Goal: Information Seeking & Learning: Check status

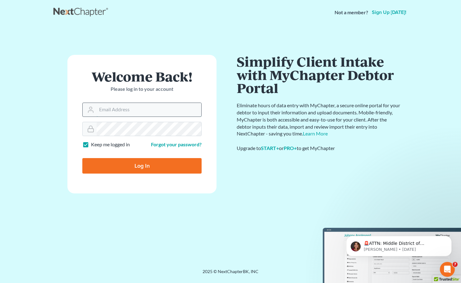
click at [113, 107] on input "Email Address" at bounding box center [149, 110] width 105 height 14
type input "[EMAIL_ADDRESS][DOMAIN_NAME]"
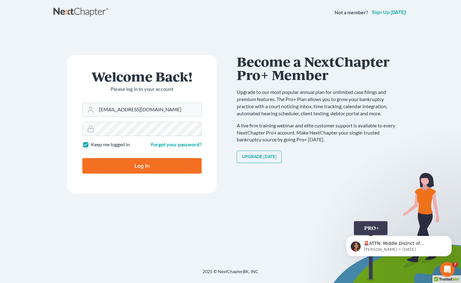
click at [82, 158] on input "Log In" at bounding box center [141, 166] width 119 height 16
type input "Thinking..."
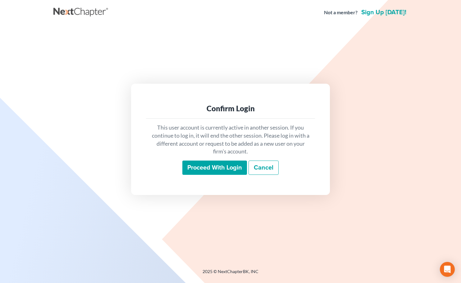
click at [223, 171] on input "Proceed with login" at bounding box center [214, 168] width 65 height 14
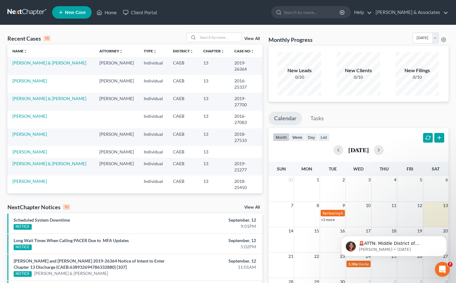
click at [254, 206] on link "View All" at bounding box center [252, 208] width 16 height 4
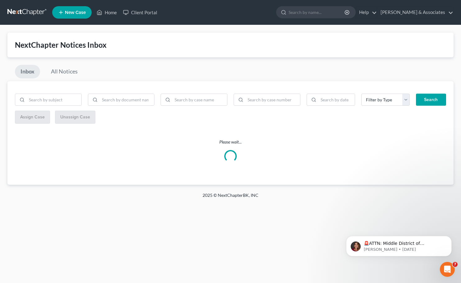
click at [80, 77] on li "All Notices" at bounding box center [63, 73] width 40 height 16
click at [61, 68] on link "All Notices" at bounding box center [64, 72] width 38 height 14
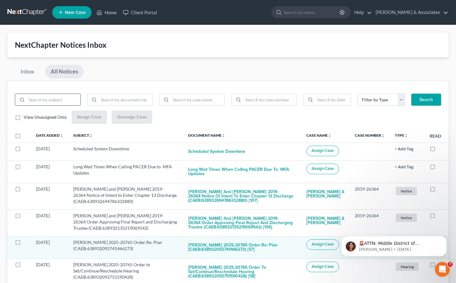
click at [37, 100] on input "search" at bounding box center [54, 100] width 54 height 12
type input "wasilchen"
click at [411, 94] on button "Search" at bounding box center [426, 100] width 30 height 12
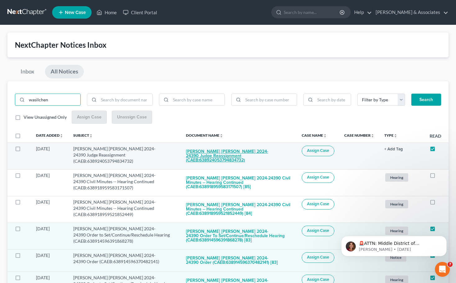
click at [226, 155] on button "Tarra Diane Wasilchen 2024-24390 Judge Reassignment (CAEB:638924053794834732)" at bounding box center [239, 156] width 106 height 21
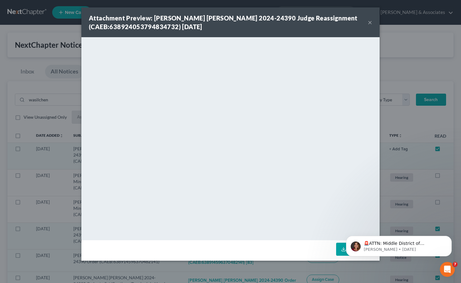
click at [367, 25] on div "Attachment Preview: Tarra Diane Wasilchen 2024-24390 Judge Reassignment (CAEB:6…" at bounding box center [228, 22] width 279 height 17
click at [373, 21] on div "Attachment Preview: Tarra Diane Wasilchen 2024-24390 Judge Reassignment (CAEB:6…" at bounding box center [230, 22] width 298 height 30
click at [370, 20] on button "×" at bounding box center [370, 22] width 4 height 7
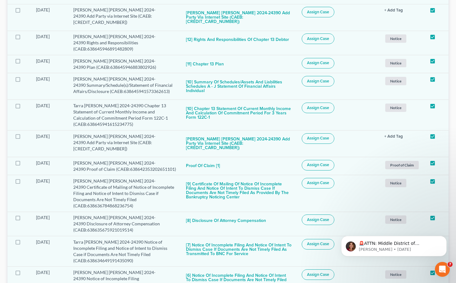
scroll to position [2950, 0]
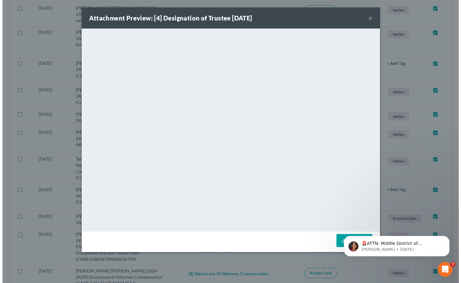
scroll to position [2920, 0]
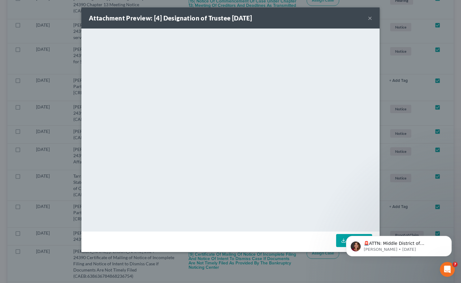
click at [370, 21] on button "×" at bounding box center [370, 17] width 4 height 7
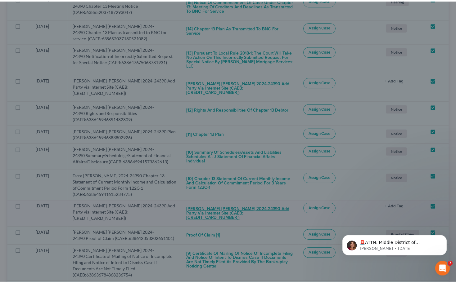
scroll to position [2950, 0]
